Goal: Find specific page/section: Find specific page/section

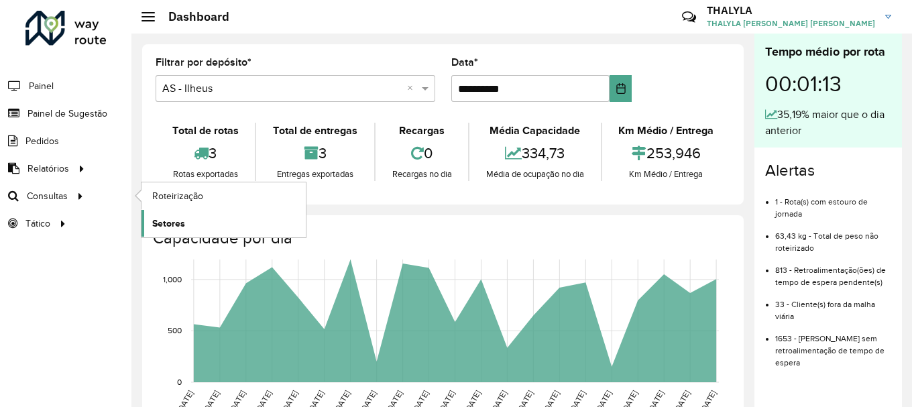
click at [176, 220] on span "Setores" at bounding box center [168, 224] width 33 height 14
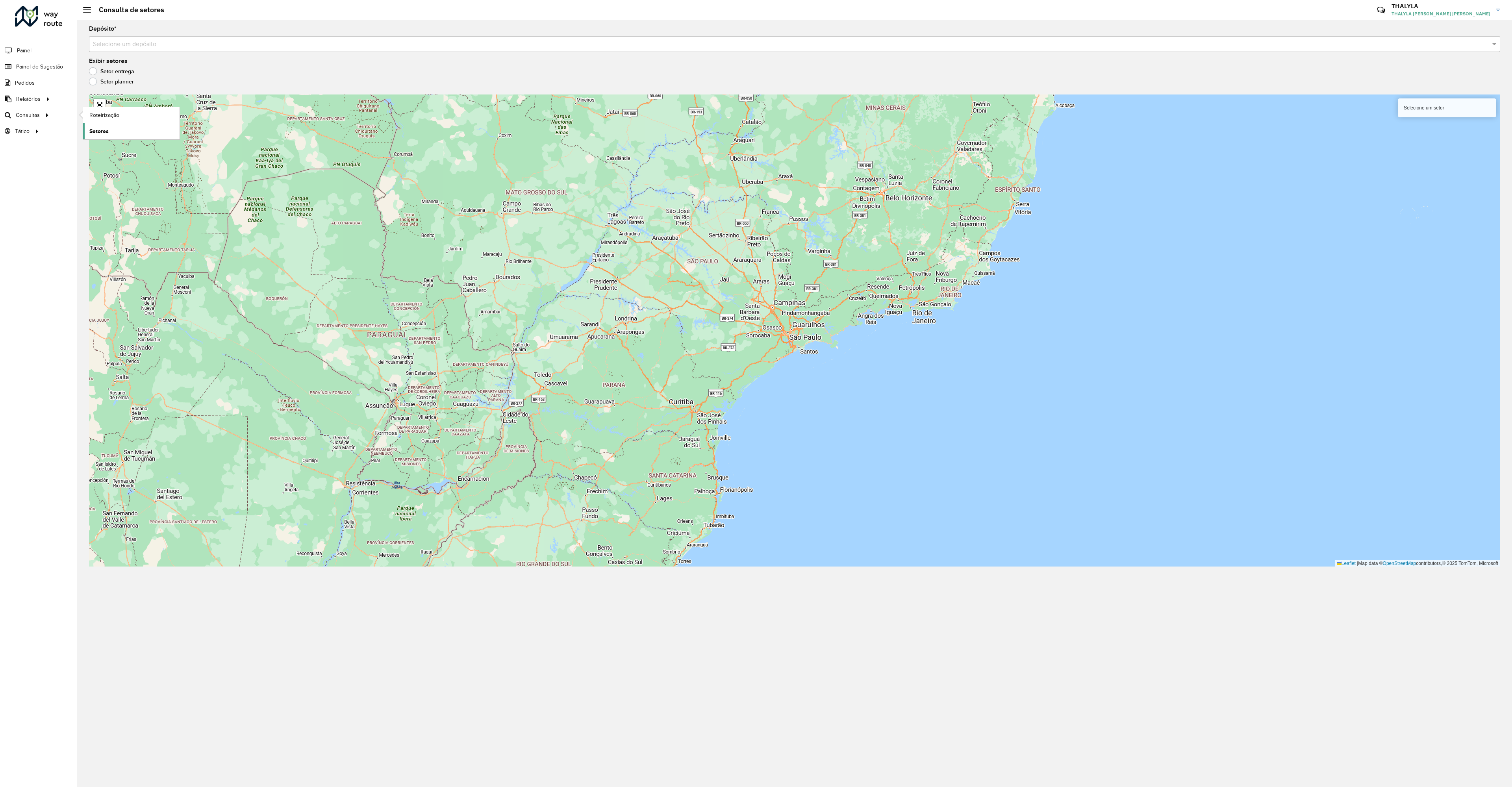
click at [100, 132] on span "Setores" at bounding box center [99, 131] width 19 height 8
click at [132, 39] on div "Selecione um depósito" at bounding box center [795, 44] width 1411 height 16
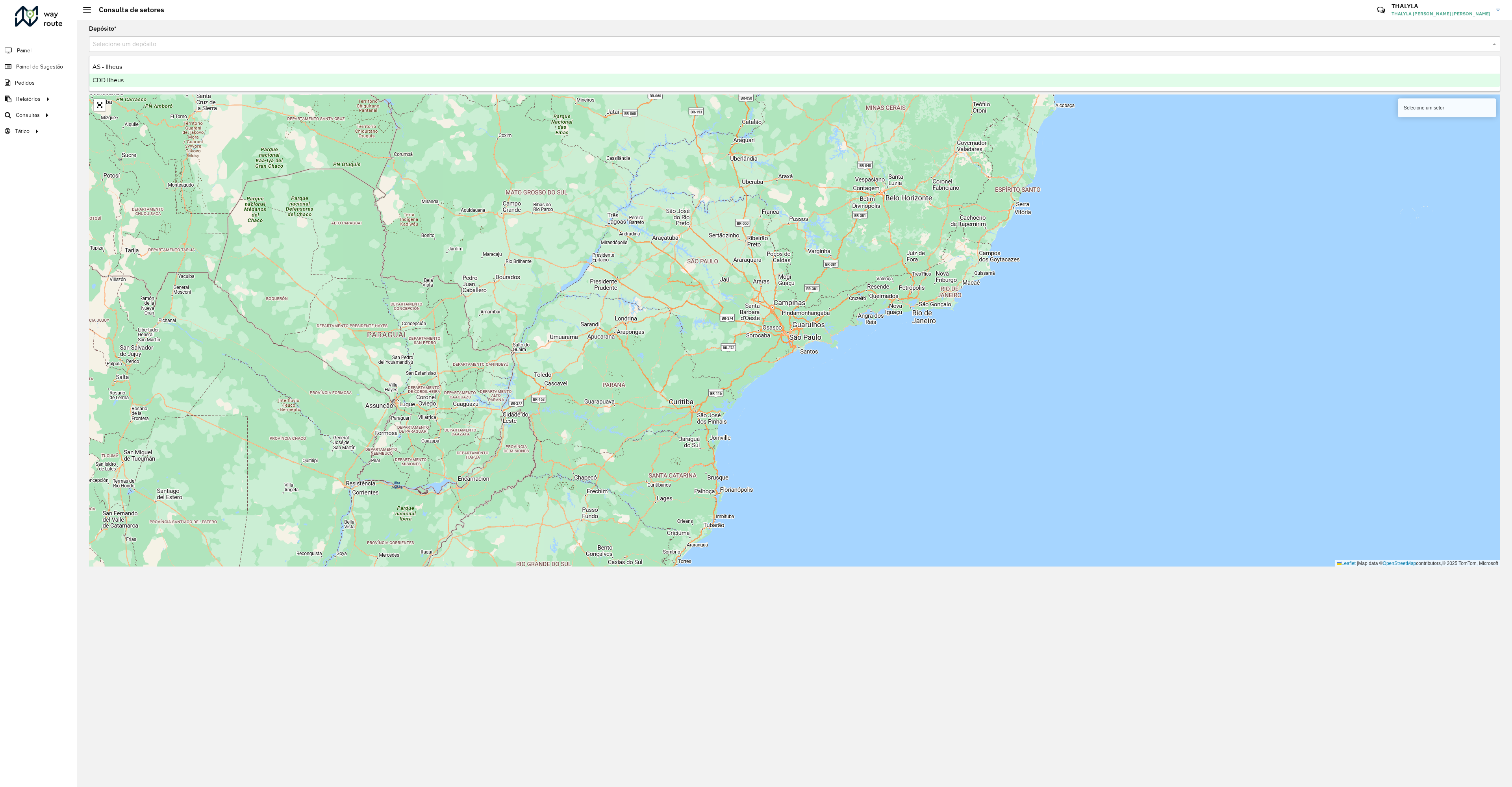
click at [109, 83] on span "CDD Ilheus" at bounding box center [108, 80] width 31 height 6
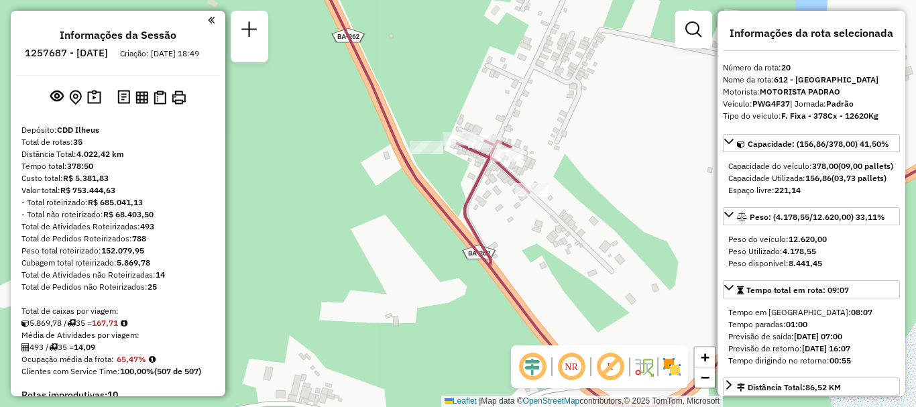
select select "**********"
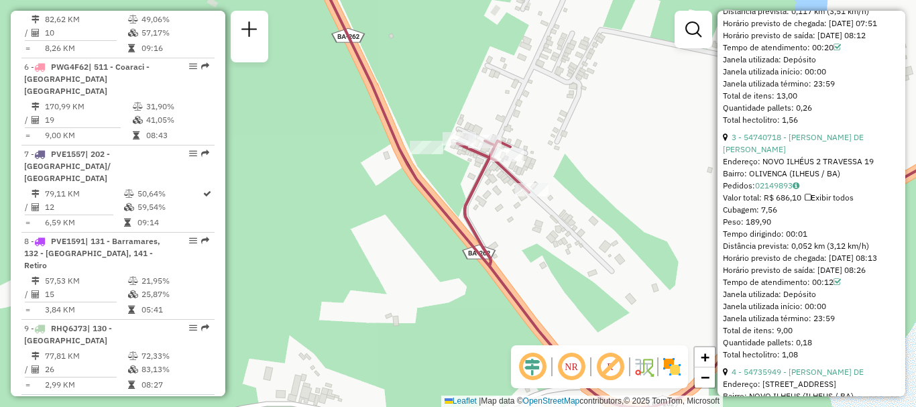
scroll to position [805, 0]
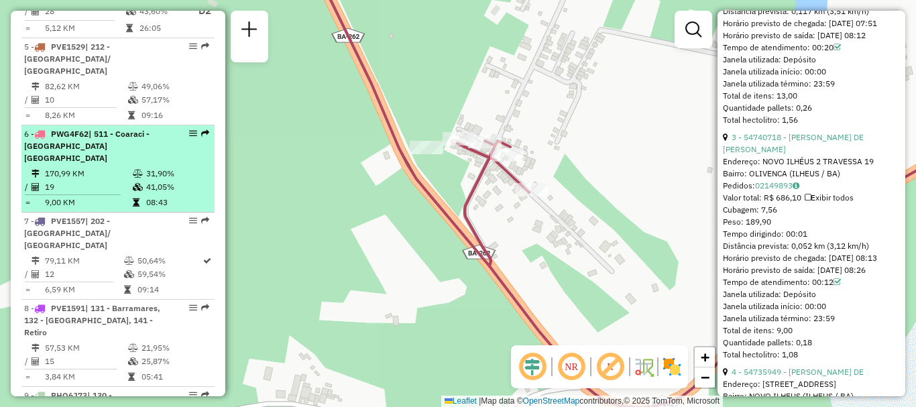
click at [155, 128] on div "6 - PWG4F62 | 511 - Coaraci - [GEOGRAPHIC_DATA] [GEOGRAPHIC_DATA]" at bounding box center [95, 146] width 142 height 36
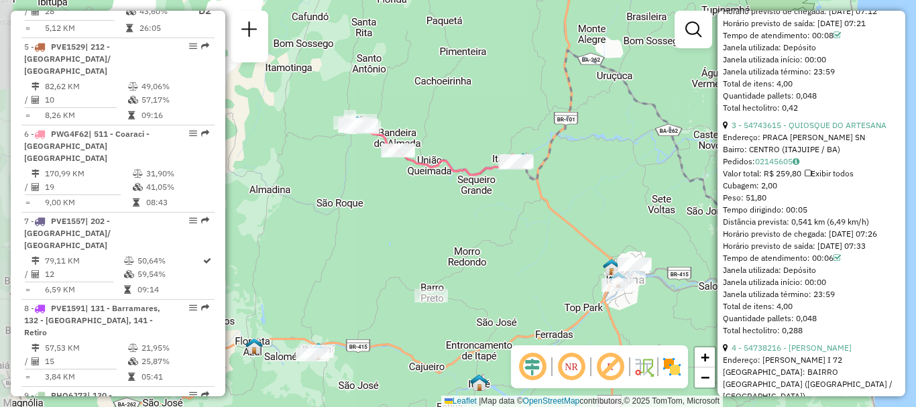
drag, startPoint x: 438, startPoint y: 290, endPoint x: 566, endPoint y: 229, distance: 141.3
click at [566, 229] on div "Janela de atendimento Grade de atendimento Capacidade Transportadoras Veículos …" at bounding box center [458, 203] width 916 height 407
click at [871, 228] on div "Distância prevista: 0,541 km (6,49 km/h)" at bounding box center [811, 222] width 177 height 12
